Goal: Transaction & Acquisition: Purchase product/service

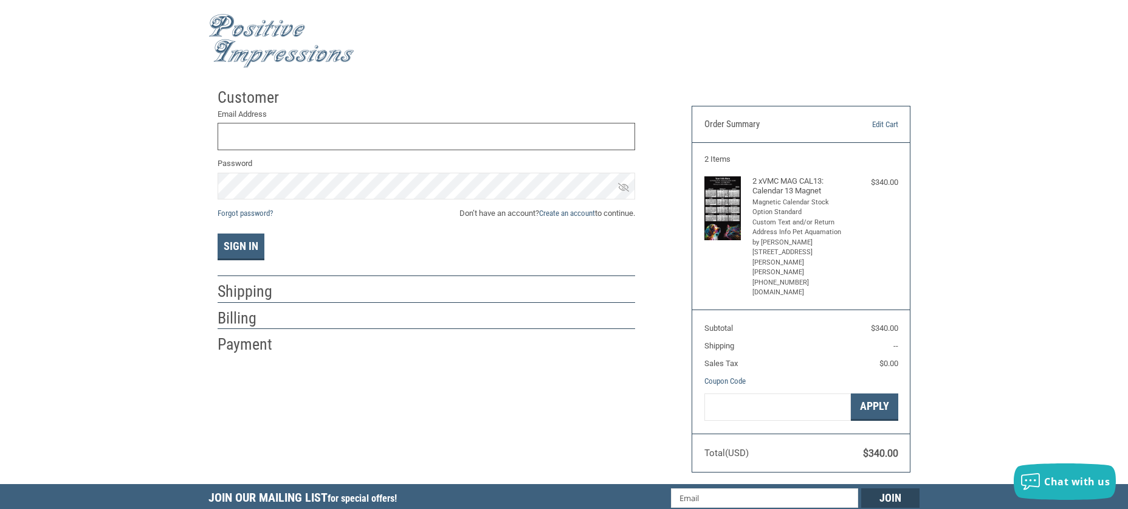
click at [340, 139] on input "Email Address" at bounding box center [426, 136] width 417 height 27
type input "[EMAIL_ADDRESS][PERSON_NAME][DOMAIN_NAME]"
click at [251, 245] on button "Sign In" at bounding box center [241, 246] width 47 height 27
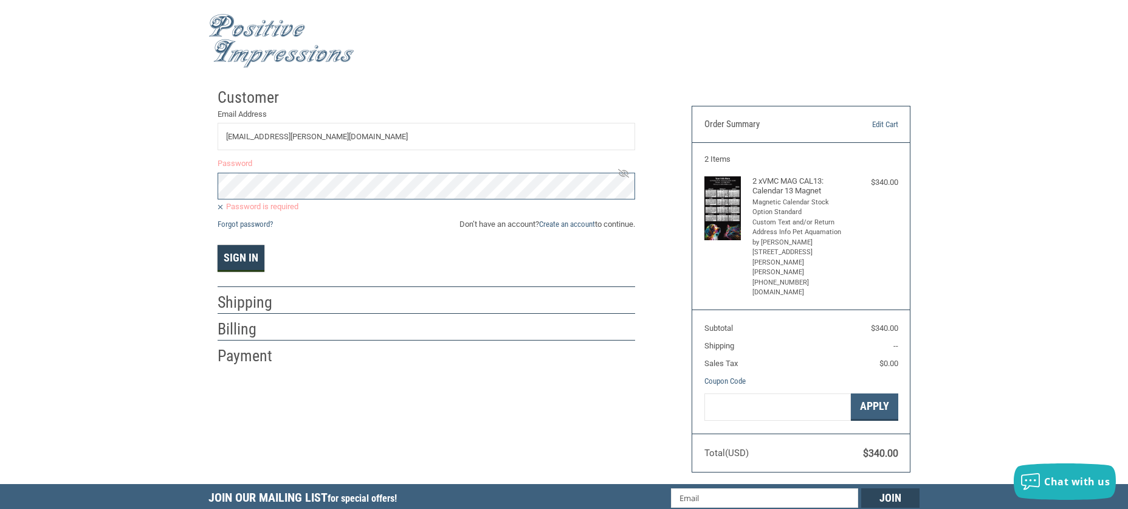
drag, startPoint x: 251, startPoint y: 245, endPoint x: 553, endPoint y: 219, distance: 303.1
click at [253, 245] on button "Sign In" at bounding box center [241, 258] width 47 height 27
click at [574, 227] on link "Create an account" at bounding box center [567, 223] width 56 height 9
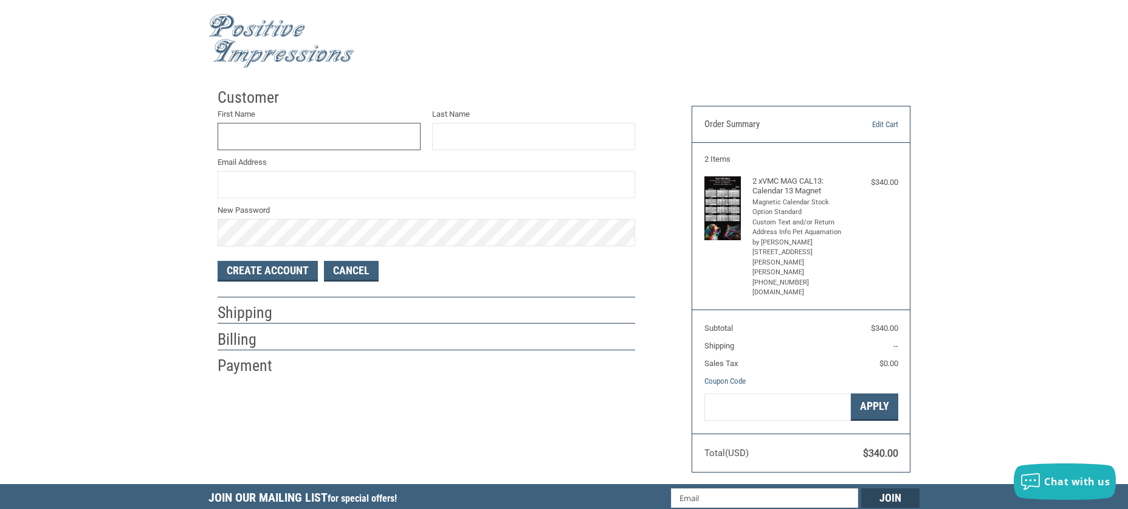
click at [255, 137] on input "First Name" at bounding box center [319, 136] width 203 height 27
type input "CHAE"
type input "[PERSON_NAME]"
type input "[EMAIL_ADDRESS][PERSON_NAME][DOMAIN_NAME]"
click at [256, 270] on button "Create Account" at bounding box center [268, 271] width 100 height 21
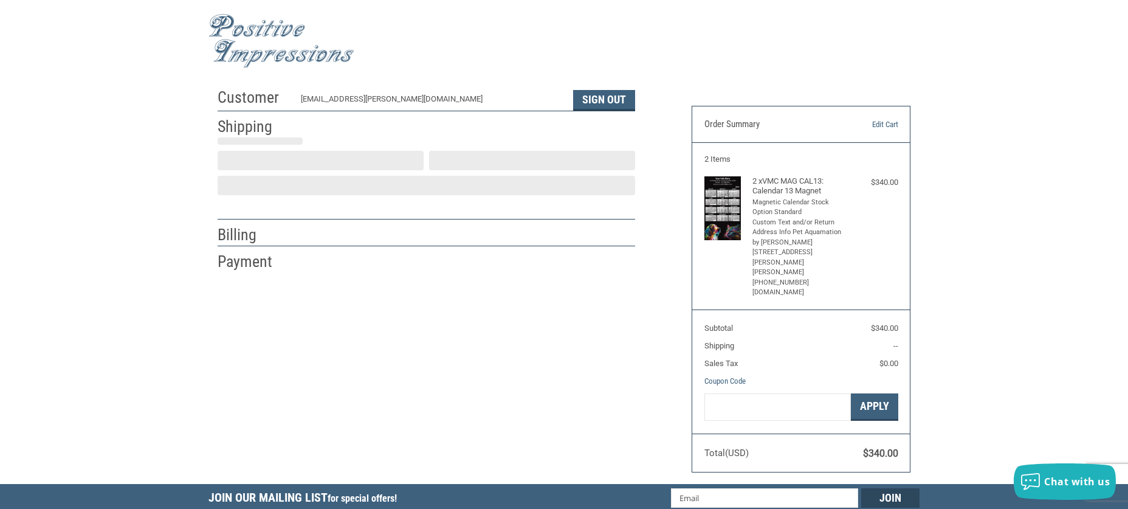
select select "US"
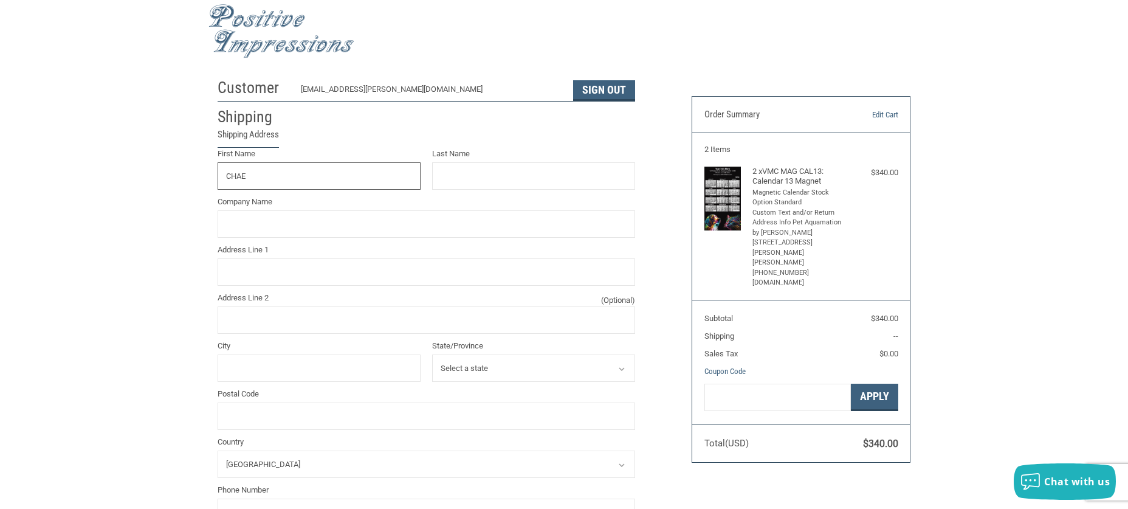
type input "CHAE"
type input "[PERSON_NAME]"
type input "[PERSON_NAME] Funeral Home"
type input "[STREET_ADDRESS][PERSON_NAME]"
type input "[PERSON_NAME]"
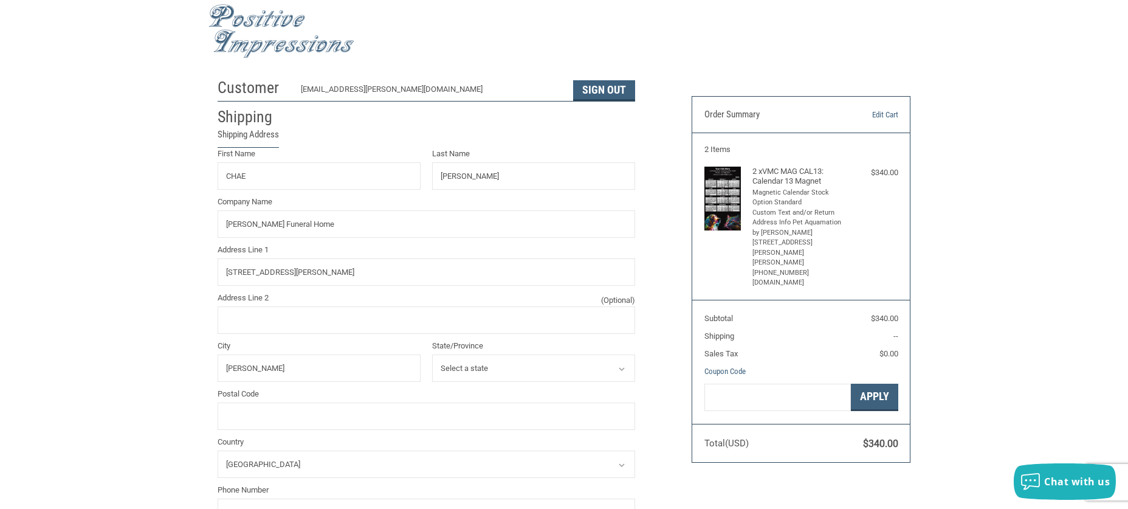
select select "NC"
type input "28152"
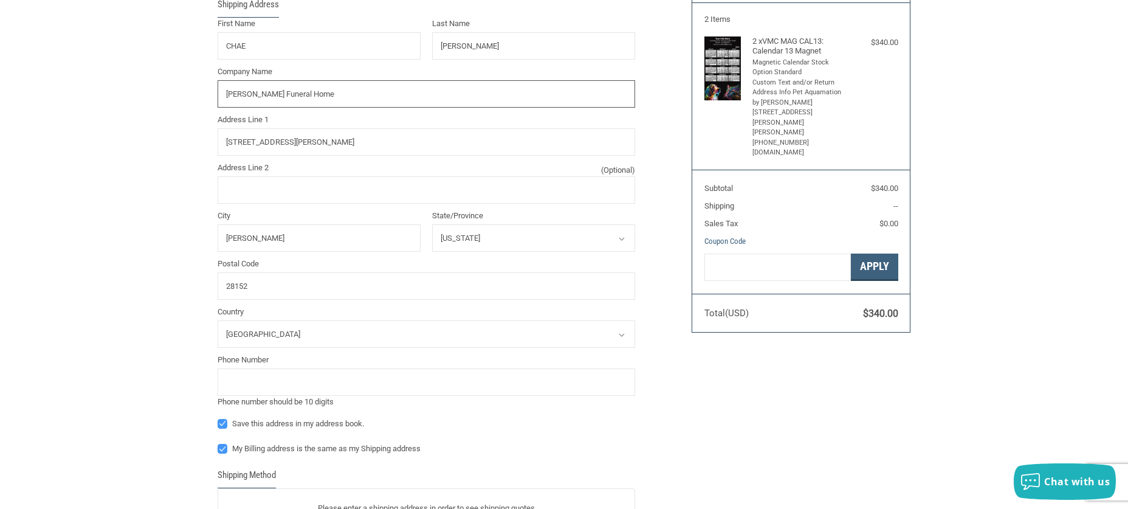
scroll to position [253, 0]
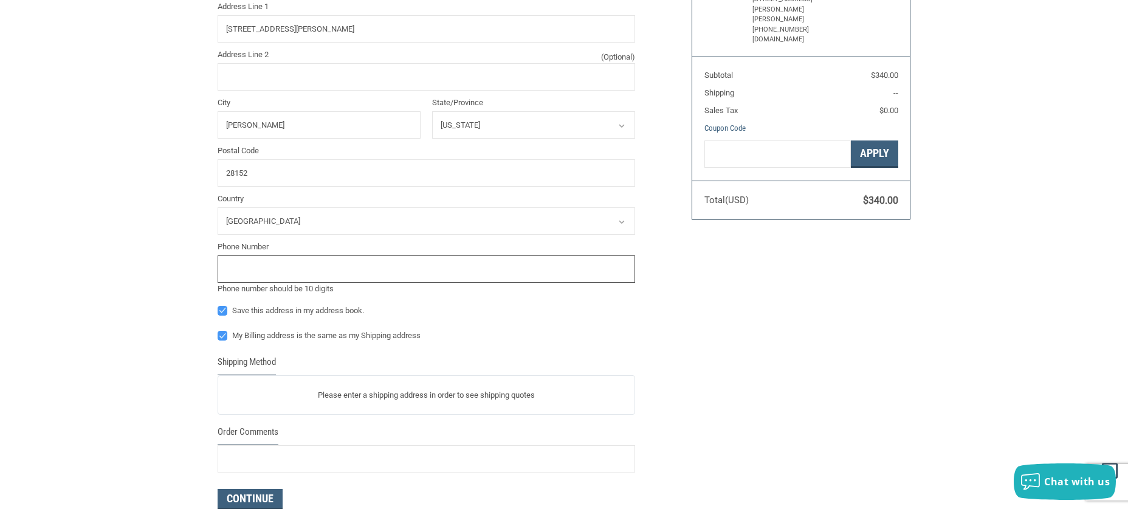
click at [296, 270] on input "tel" at bounding box center [426, 268] width 417 height 27
type input "8286064294"
type input "[STREET_ADDRESS][PERSON_NAME]"
type input "[PERSON_NAME]"
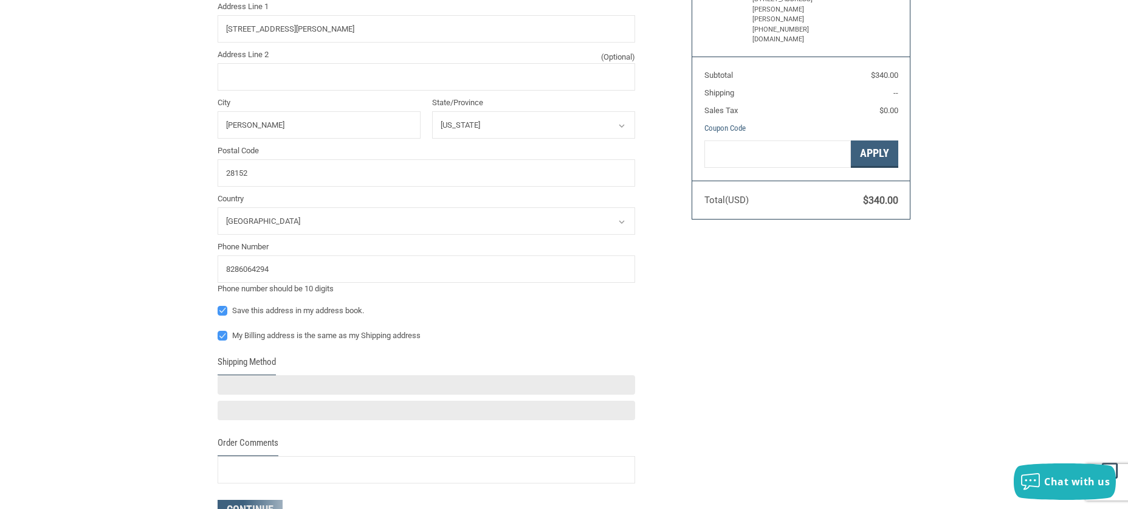
click at [221, 338] on label "My Billing address is the same as my Shipping address" at bounding box center [426, 336] width 417 height 10
click at [218, 330] on input "My Billing address is the same as my Shipping address" at bounding box center [218, 329] width 1 height 1
checkbox input "false"
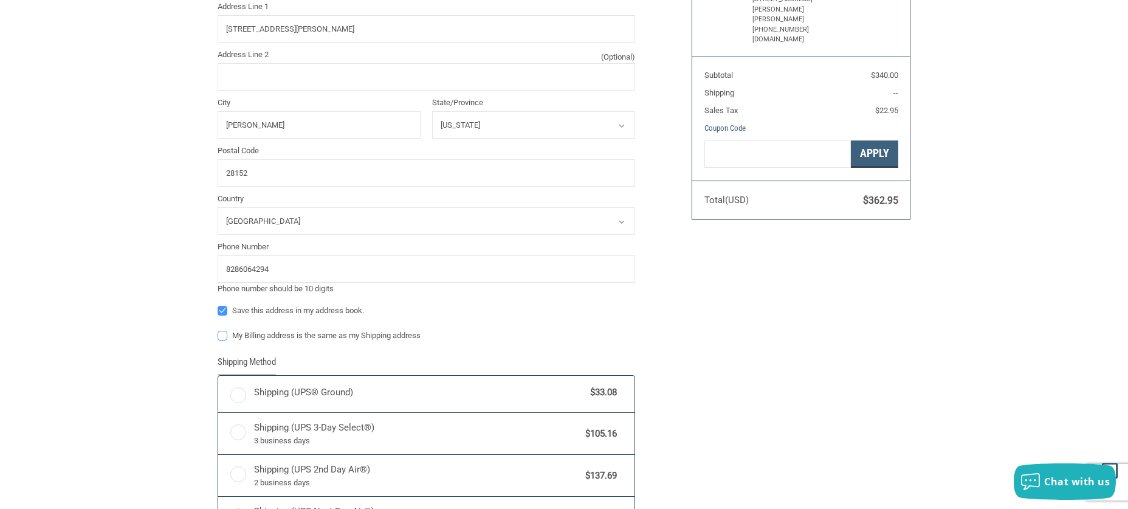
radio input "true"
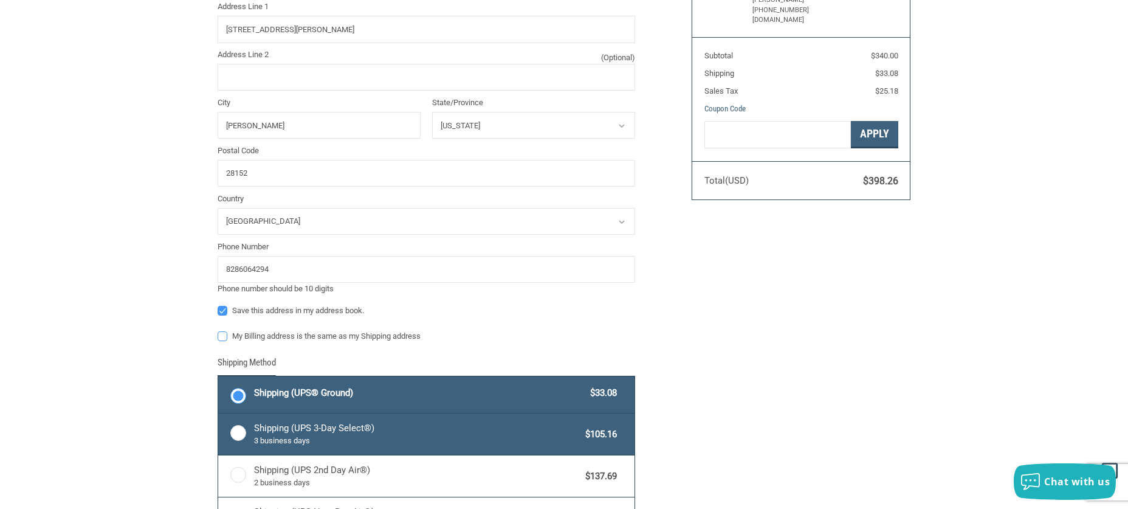
scroll to position [454, 0]
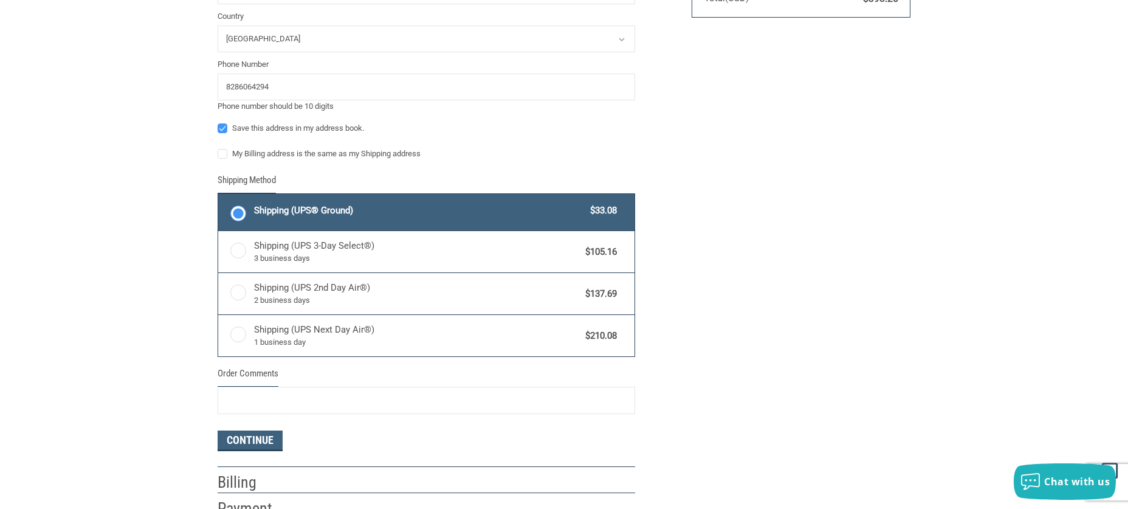
click at [513, 213] on span "Shipping (UPS® Ground)" at bounding box center [419, 211] width 331 height 14
click at [219, 196] on input "Shipping (UPS® Ground) $33.08" at bounding box center [218, 195] width 1 height 1
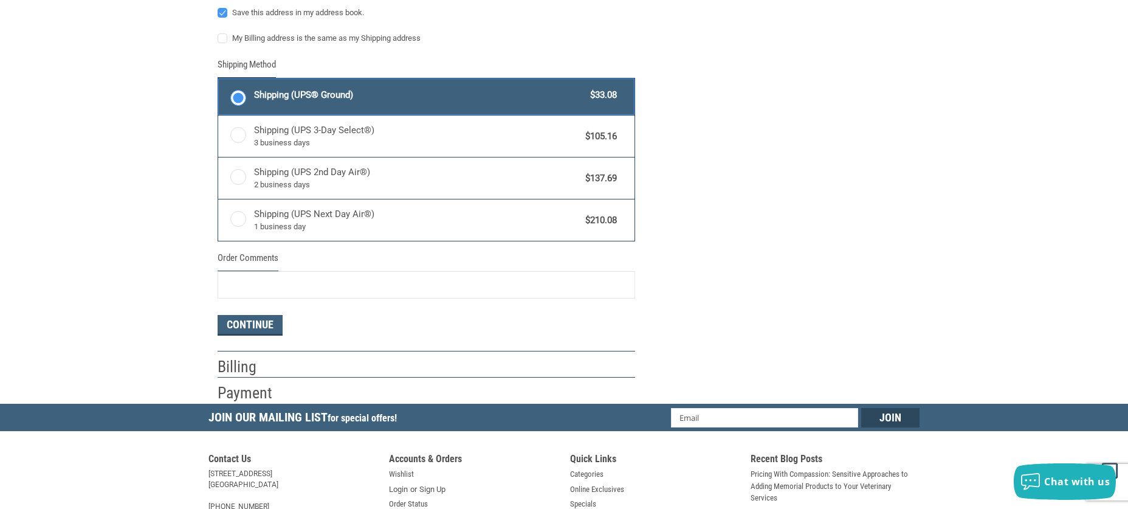
scroll to position [637, 0]
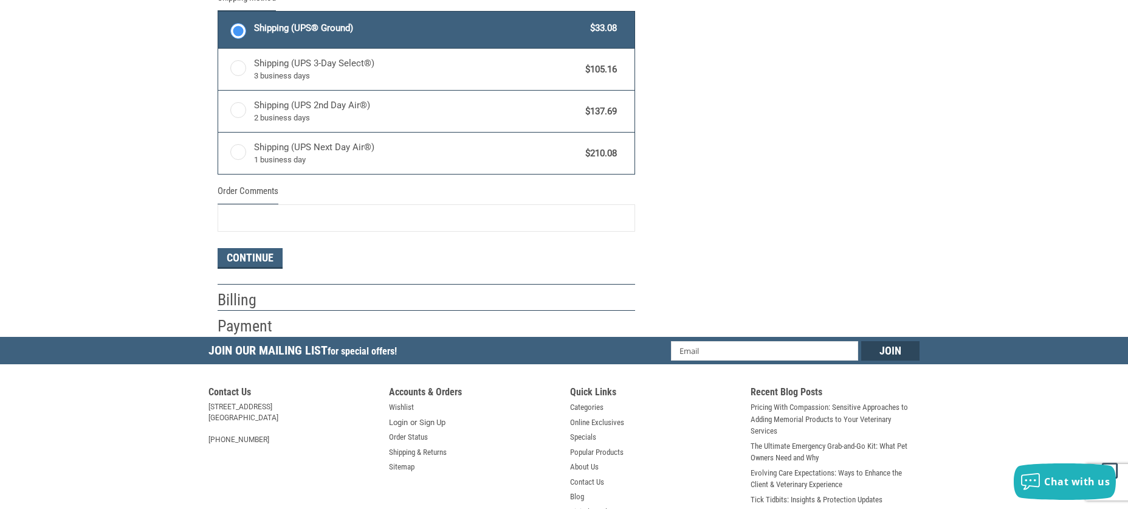
click at [280, 304] on h2 "Billing" at bounding box center [253, 300] width 71 height 20
click at [255, 250] on button "Continue" at bounding box center [250, 258] width 65 height 21
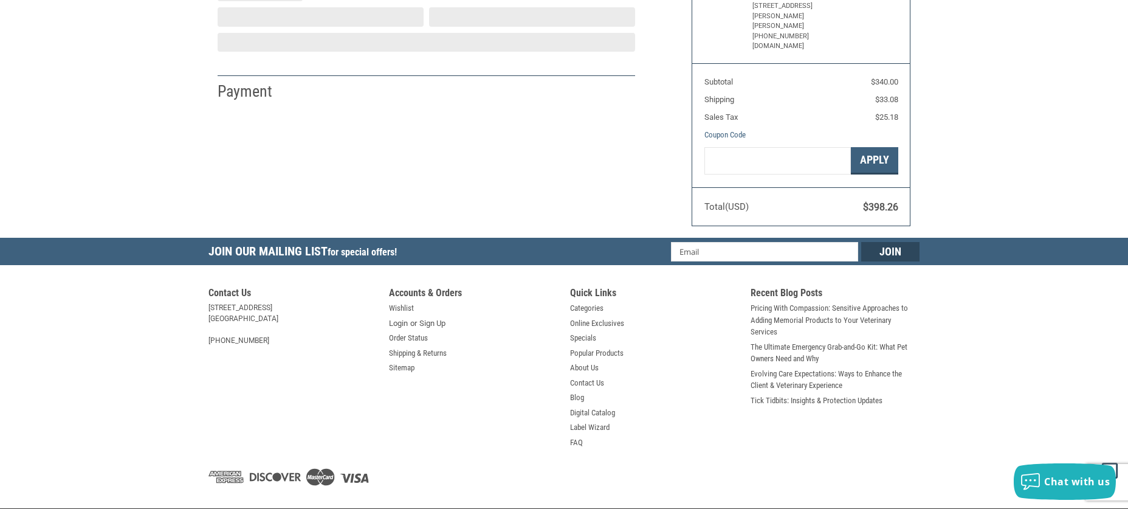
select select "US"
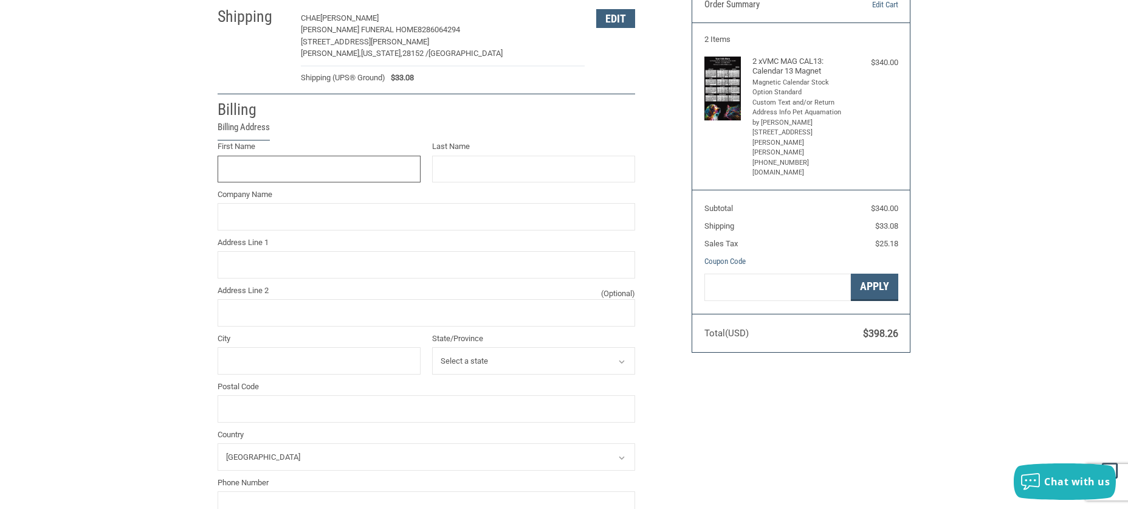
scroll to position [113, 0]
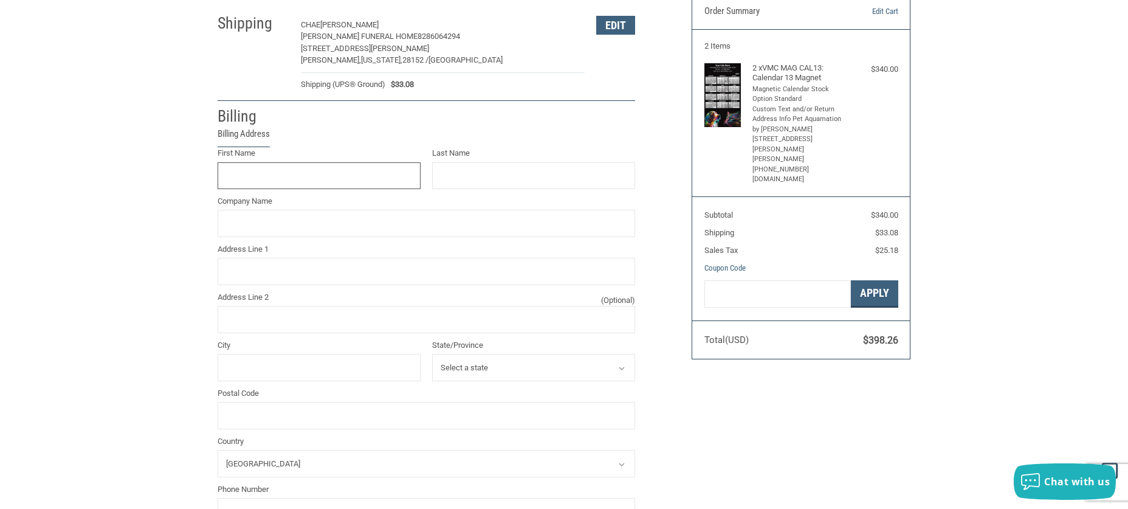
click at [286, 185] on input "First Name" at bounding box center [319, 175] width 203 height 27
type input "Chae"
type input "[PERSON_NAME]"
type input "Four Season Crematory"
type input "[STREET_ADDRESS][PERSON_NAME]"
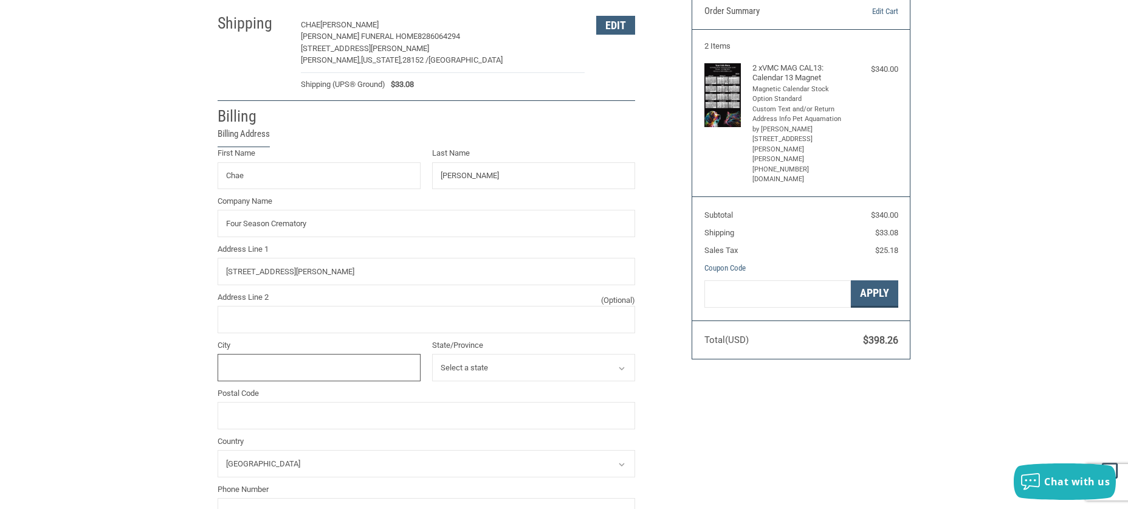
type input "[US_STATE][GEOGRAPHIC_DATA]"
select select "VA"
type input "23462"
type input "8286064294"
drag, startPoint x: 343, startPoint y: 226, endPoint x: 145, endPoint y: 228, distance: 198.1
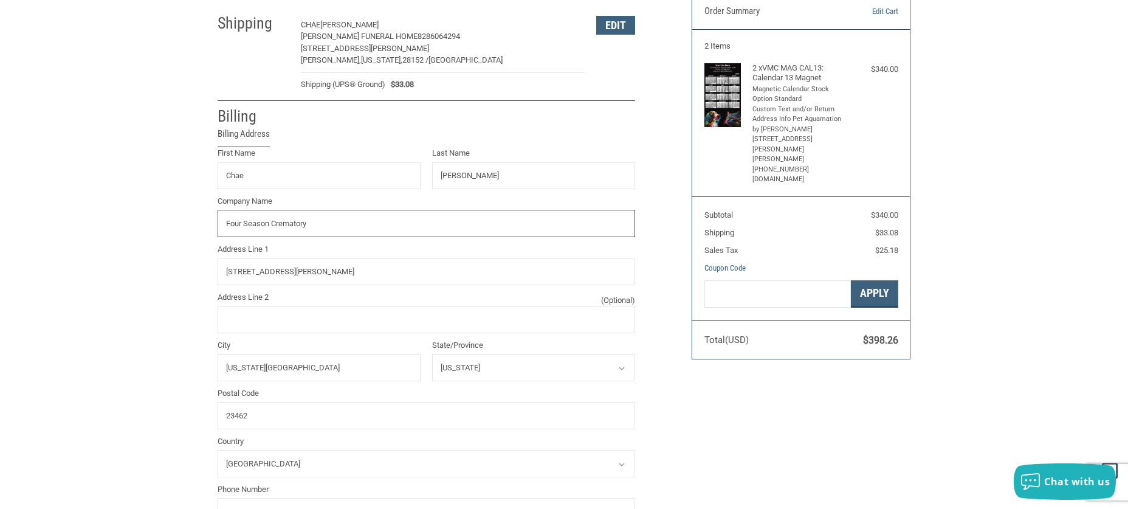
click at [145, 228] on div "Customer [EMAIL_ADDRESS][PERSON_NAME][DOMAIN_NAME] Sign Out Shipping [PERSON_NA…" at bounding box center [564, 304] width 1128 height 670
click at [166, 277] on div "Customer [EMAIL_ADDRESS][PERSON_NAME][DOMAIN_NAME] Sign Out Shipping [PERSON_NA…" at bounding box center [564, 304] width 1128 height 670
drag, startPoint x: 241, startPoint y: 228, endPoint x: 188, endPoint y: 222, distance: 53.3
click at [188, 222] on div "Customer [EMAIL_ADDRESS][PERSON_NAME][DOMAIN_NAME] Sign Out Shipping [PERSON_NA…" at bounding box center [564, 304] width 1128 height 670
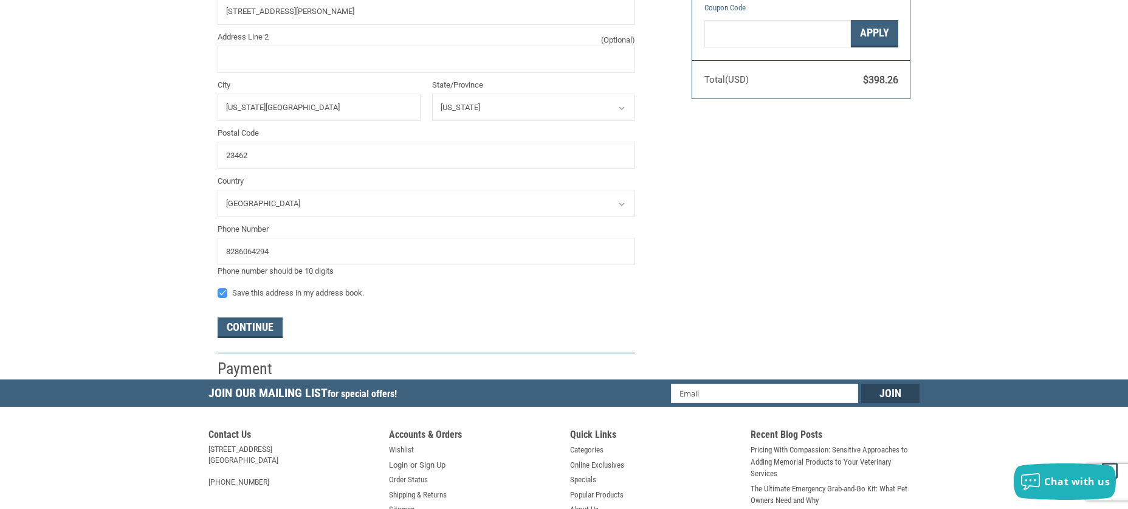
scroll to position [417, 0]
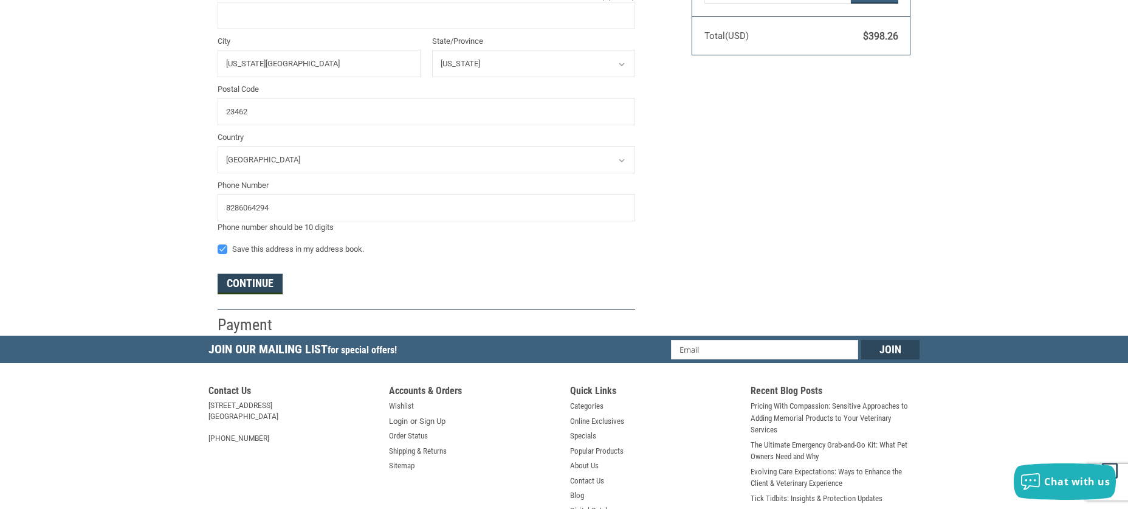
type input "DIGNITY FUNERAL SERVICES INC"
click at [258, 289] on button "Continue" at bounding box center [250, 283] width 65 height 21
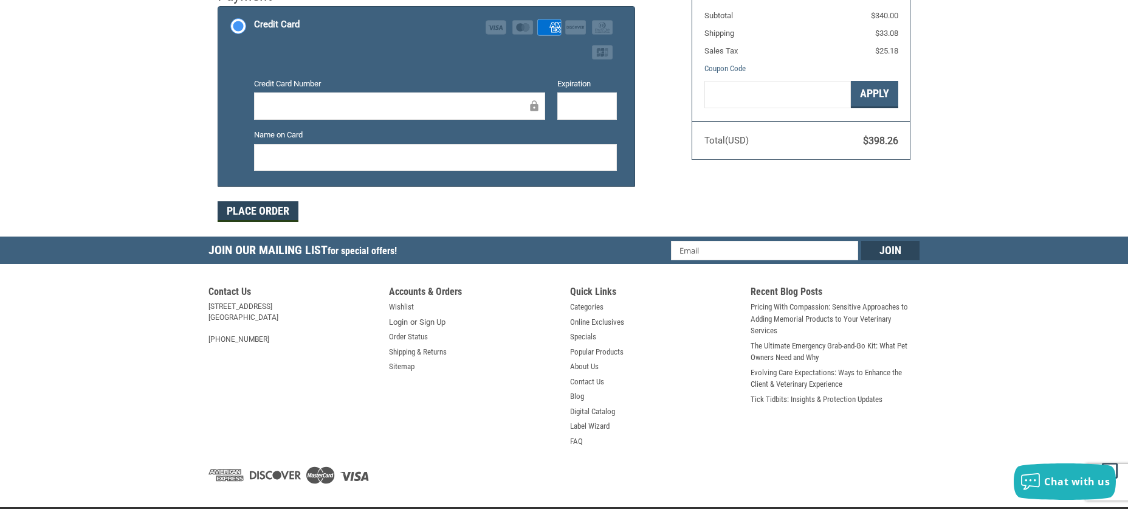
scroll to position [332, 0]
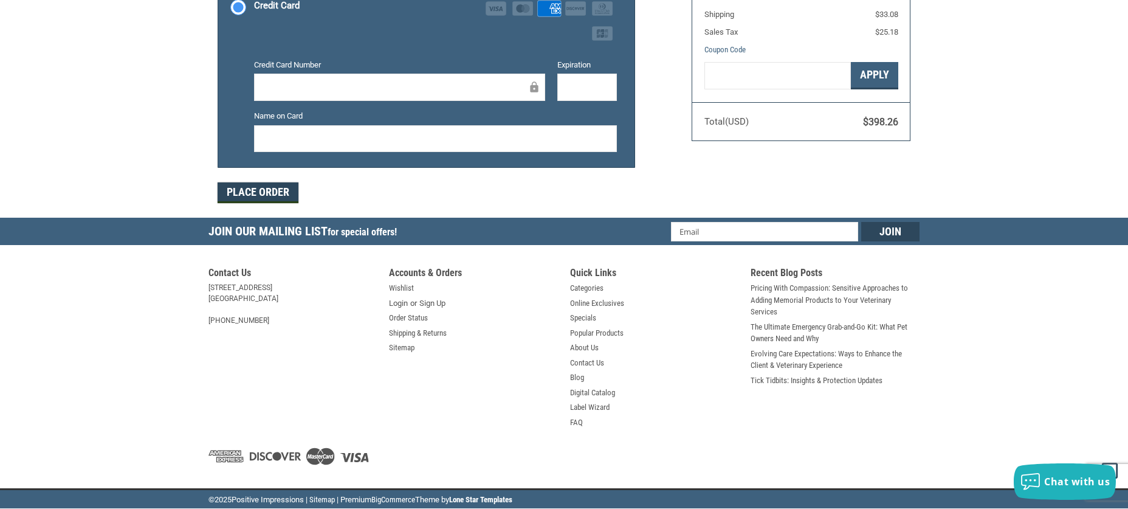
click at [261, 192] on button "Place Order" at bounding box center [258, 192] width 81 height 21
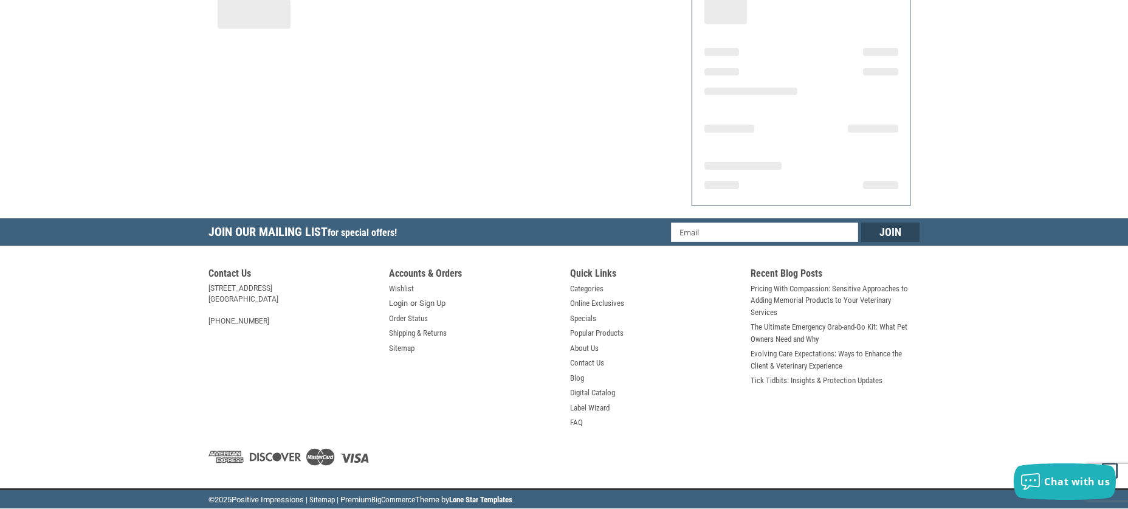
scroll to position [191, 0]
